Goal: Transaction & Acquisition: Purchase product/service

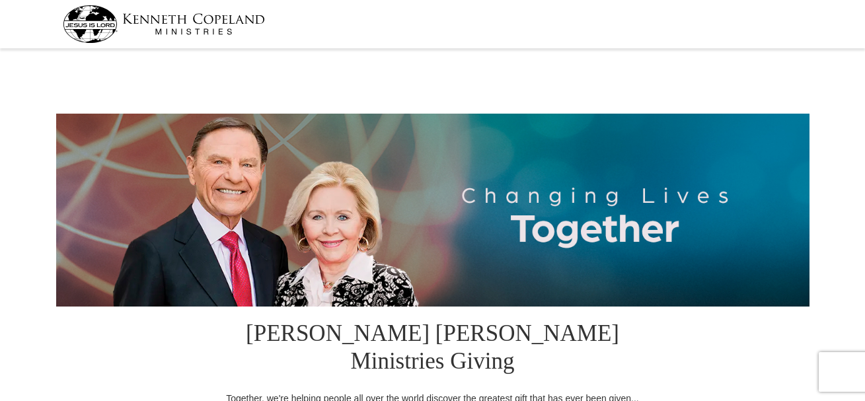
select select "NM"
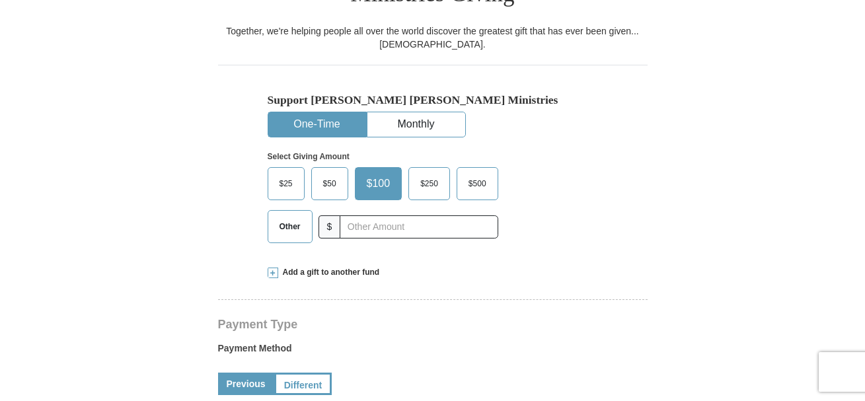
scroll to position [396, 0]
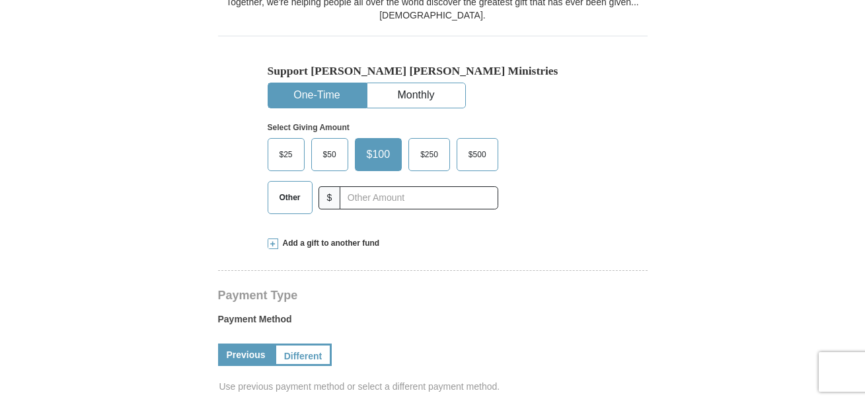
click at [320, 145] on span "$50" at bounding box center [329, 155] width 26 height 20
click at [0, 0] on input "$50" at bounding box center [0, 0] width 0 height 0
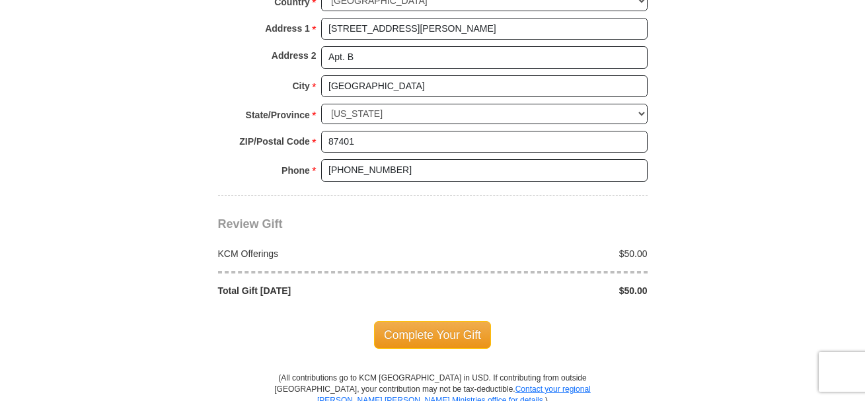
scroll to position [1189, 0]
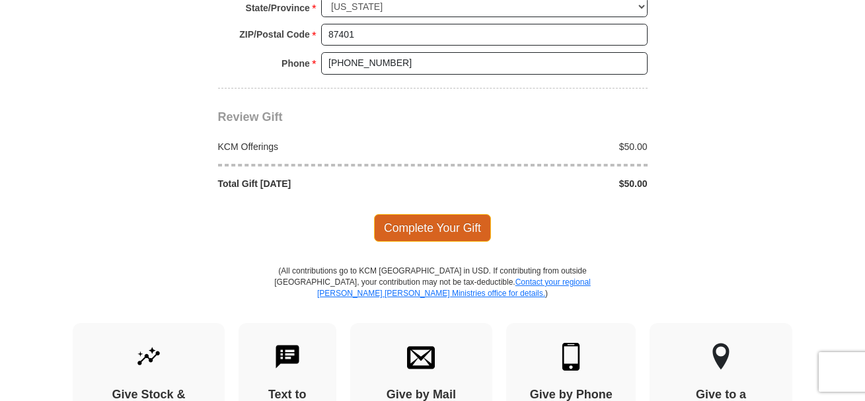
click at [442, 214] on span "Complete Your Gift" at bounding box center [432, 228] width 117 height 28
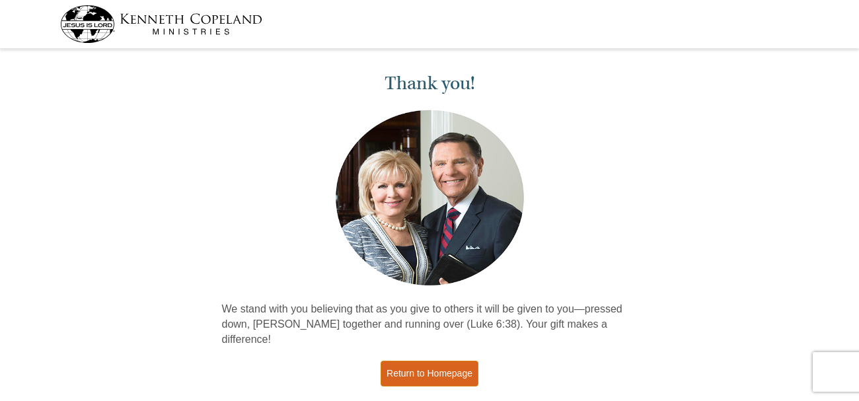
click at [413, 361] on link "Return to Homepage" at bounding box center [429, 374] width 98 height 26
